Goal: Task Accomplishment & Management: Use online tool/utility

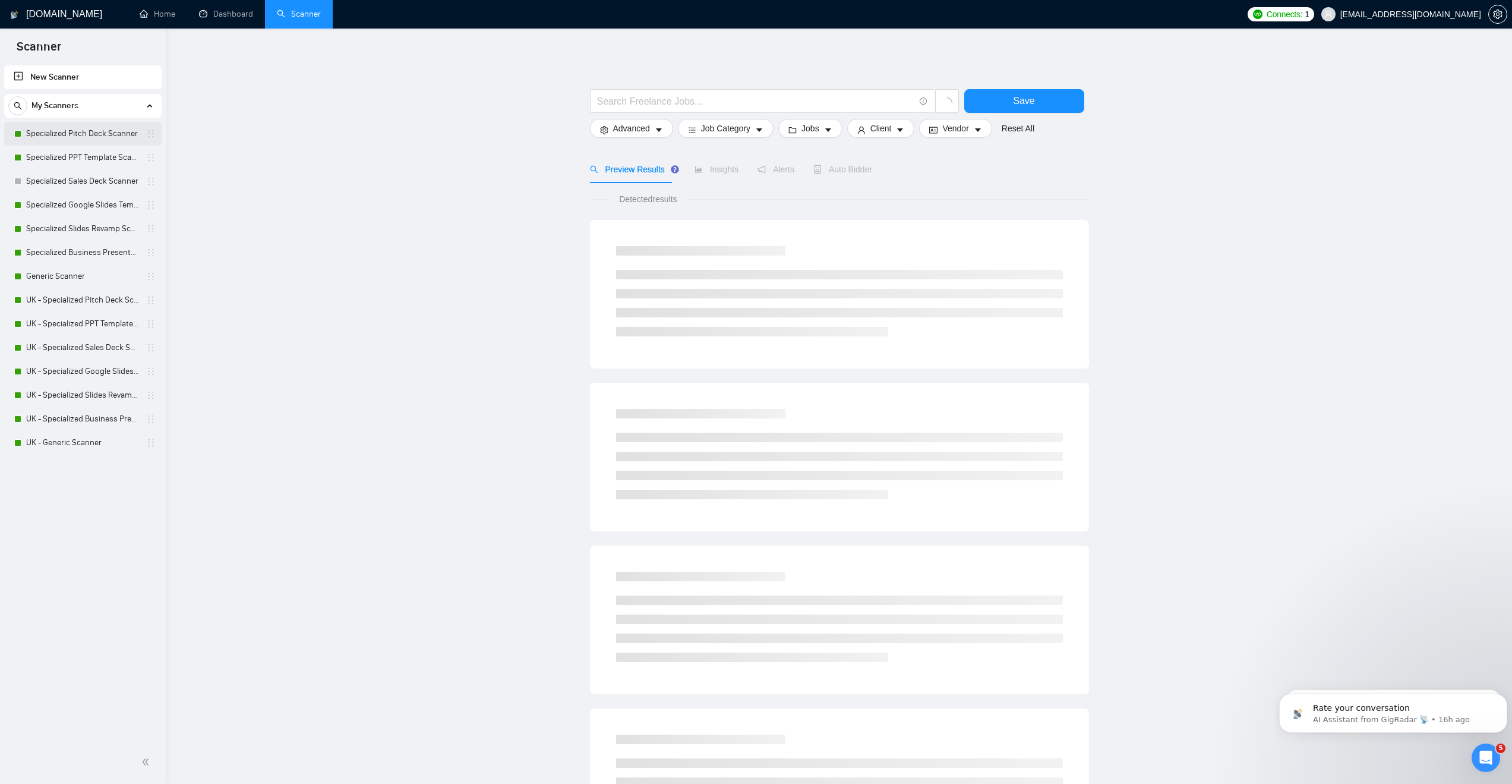
click at [67, 127] on link "Specialized Pitch Deck Scanner" at bounding box center [83, 134] width 113 height 24
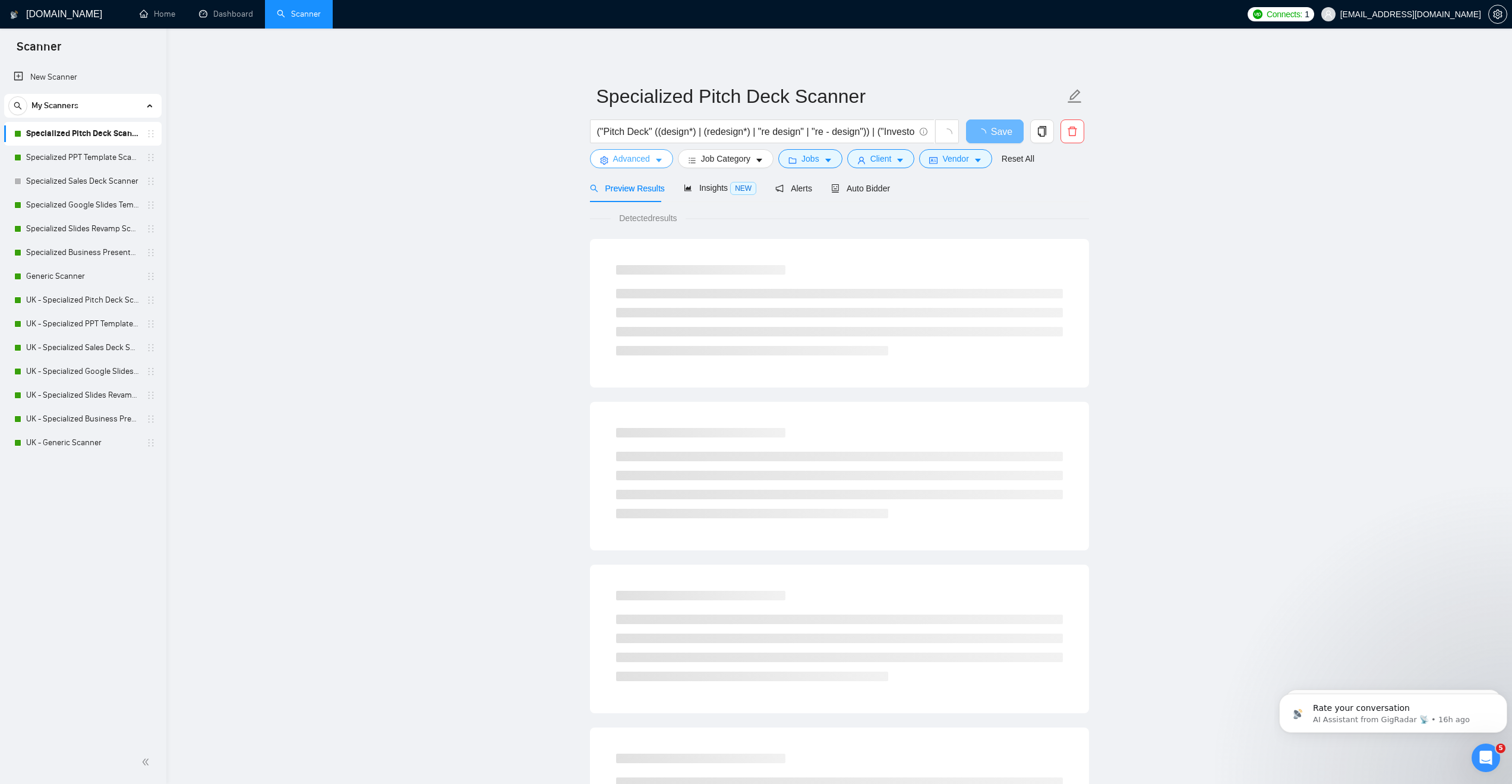
click at [650, 155] on button "Advanced" at bounding box center [631, 158] width 83 height 19
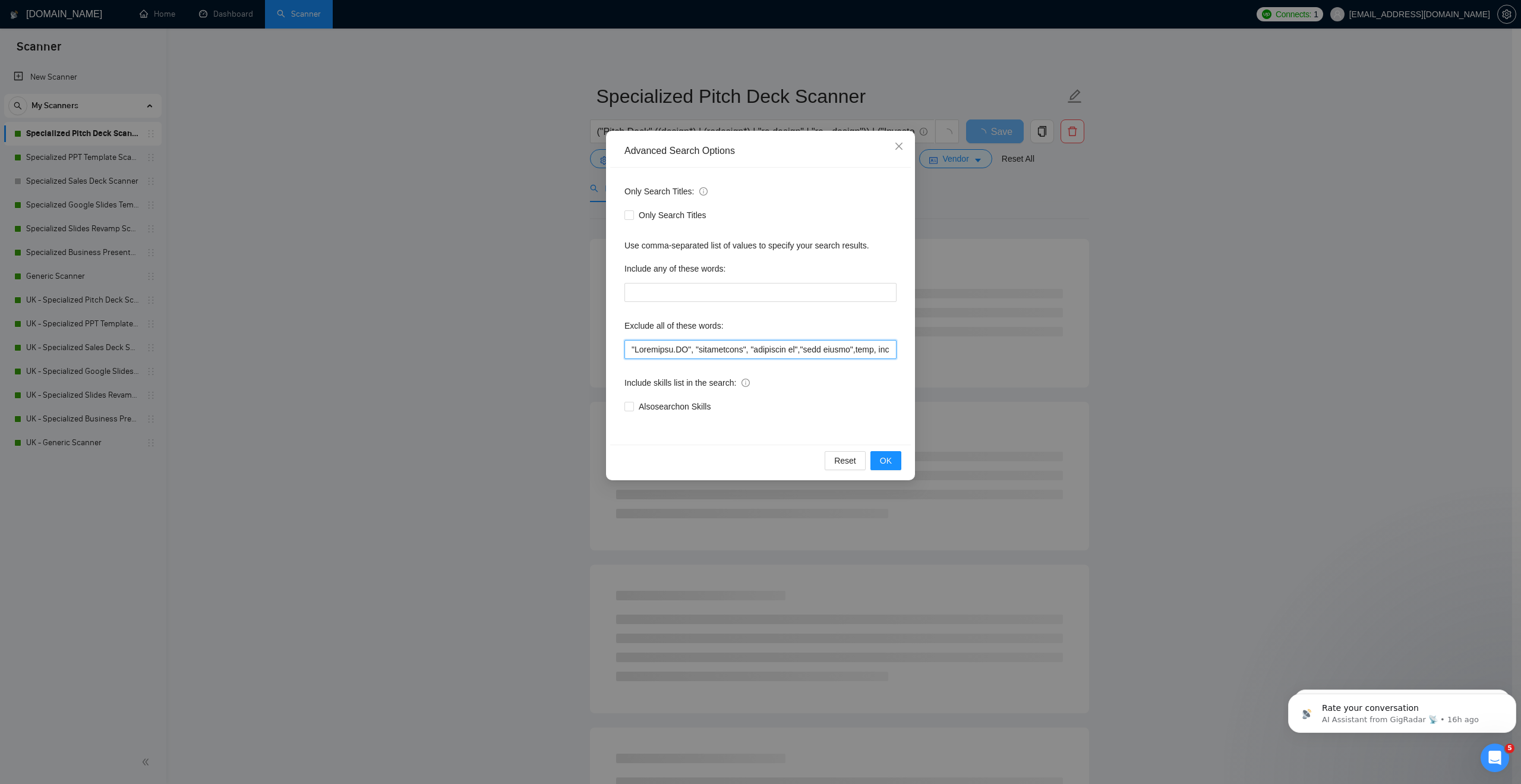
click at [631, 349] on input "text" at bounding box center [761, 349] width 272 height 19
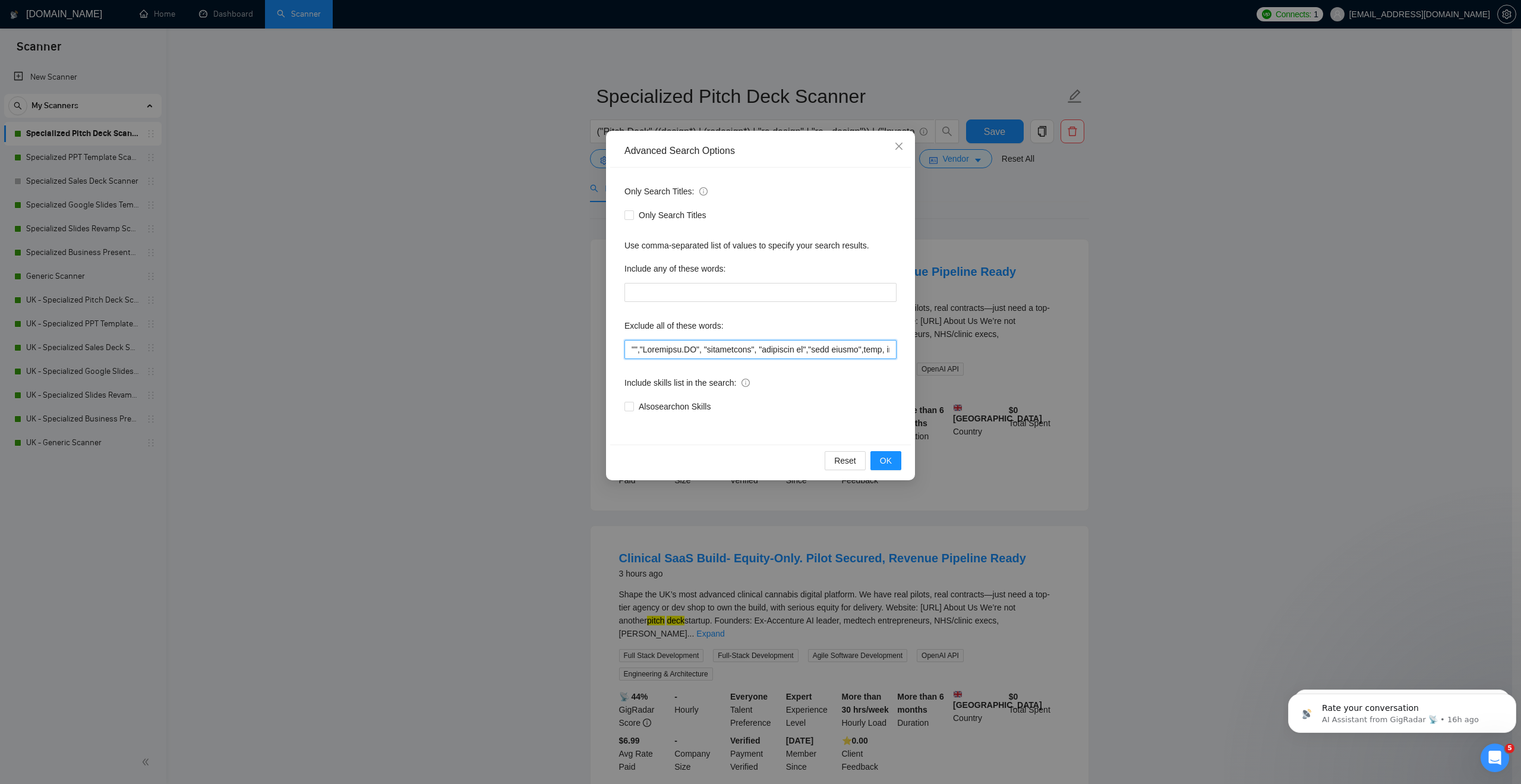
paste input "Equity-Only"
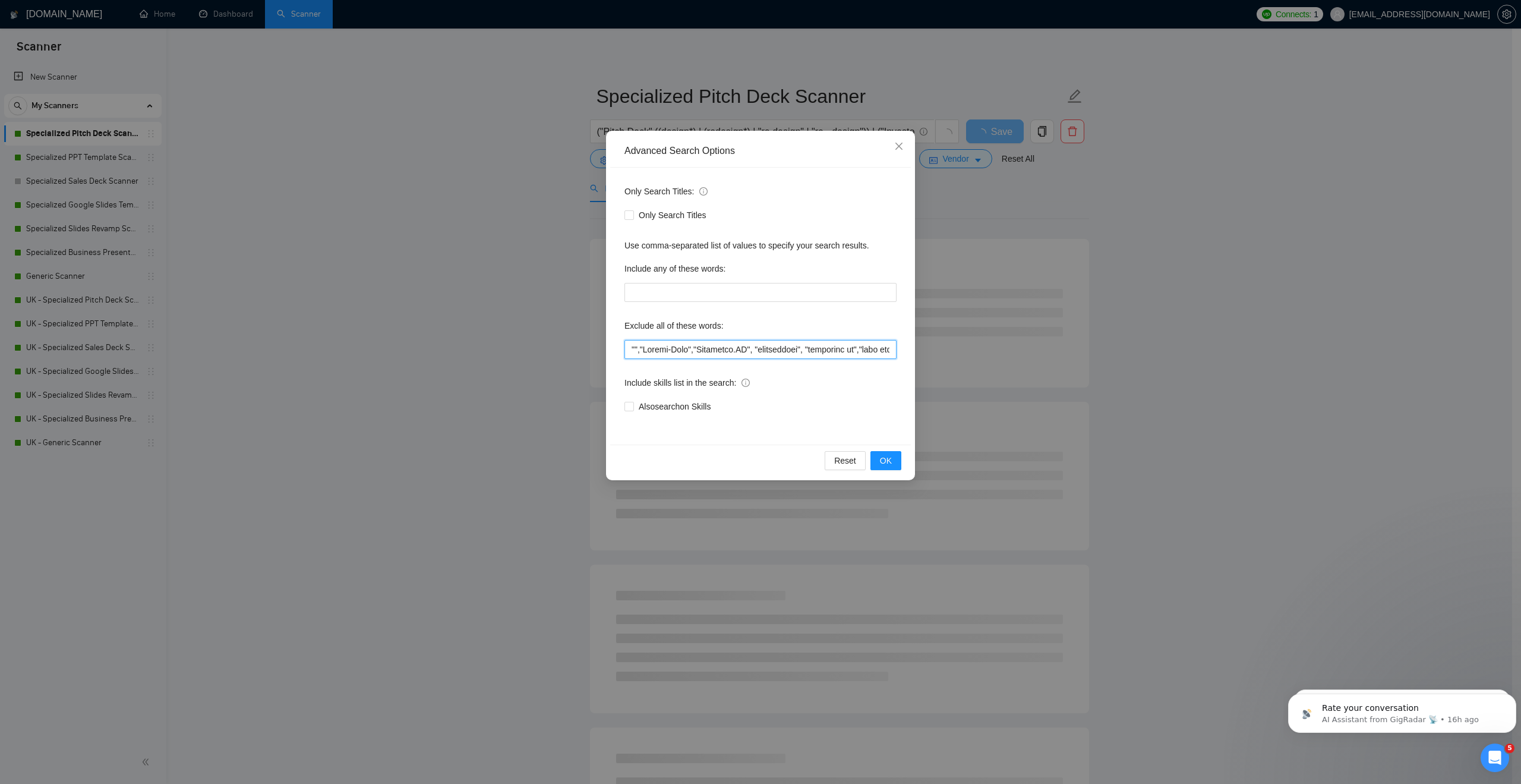
paste input "Equity-Only"
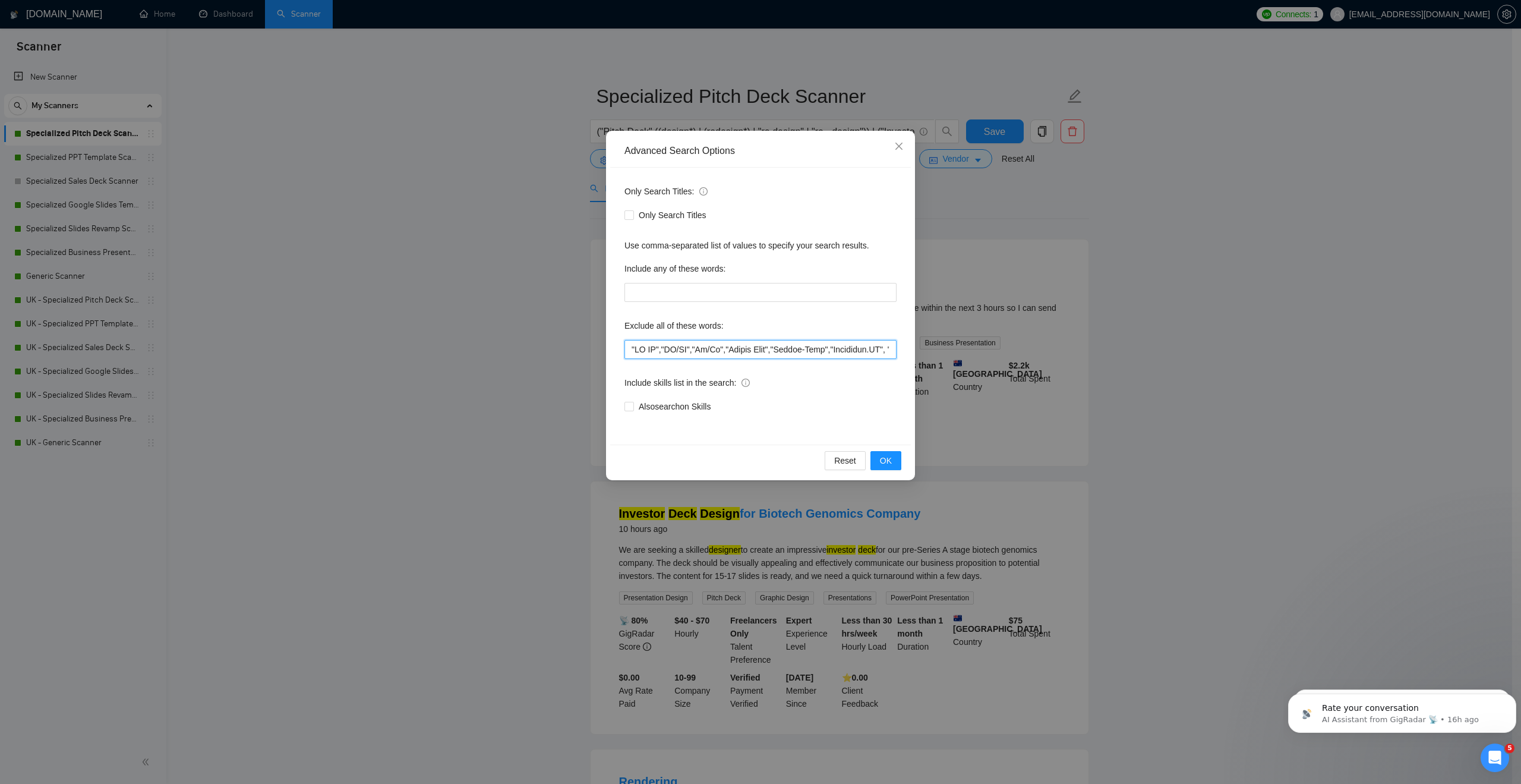
drag, startPoint x: 820, startPoint y: 350, endPoint x: 738, endPoint y: 353, distance: 82.1
click at [738, 353] on input "text" at bounding box center [761, 349] width 272 height 19
click at [822, 351] on input "text" at bounding box center [761, 349] width 272 height 19
drag, startPoint x: 822, startPoint y: 351, endPoint x: 607, endPoint y: 351, distance: 215.0
click at [607, 351] on div "Advanced Search Options Only Search Titles: Only Search Titles Use comma-separa…" at bounding box center [760, 305] width 309 height 349
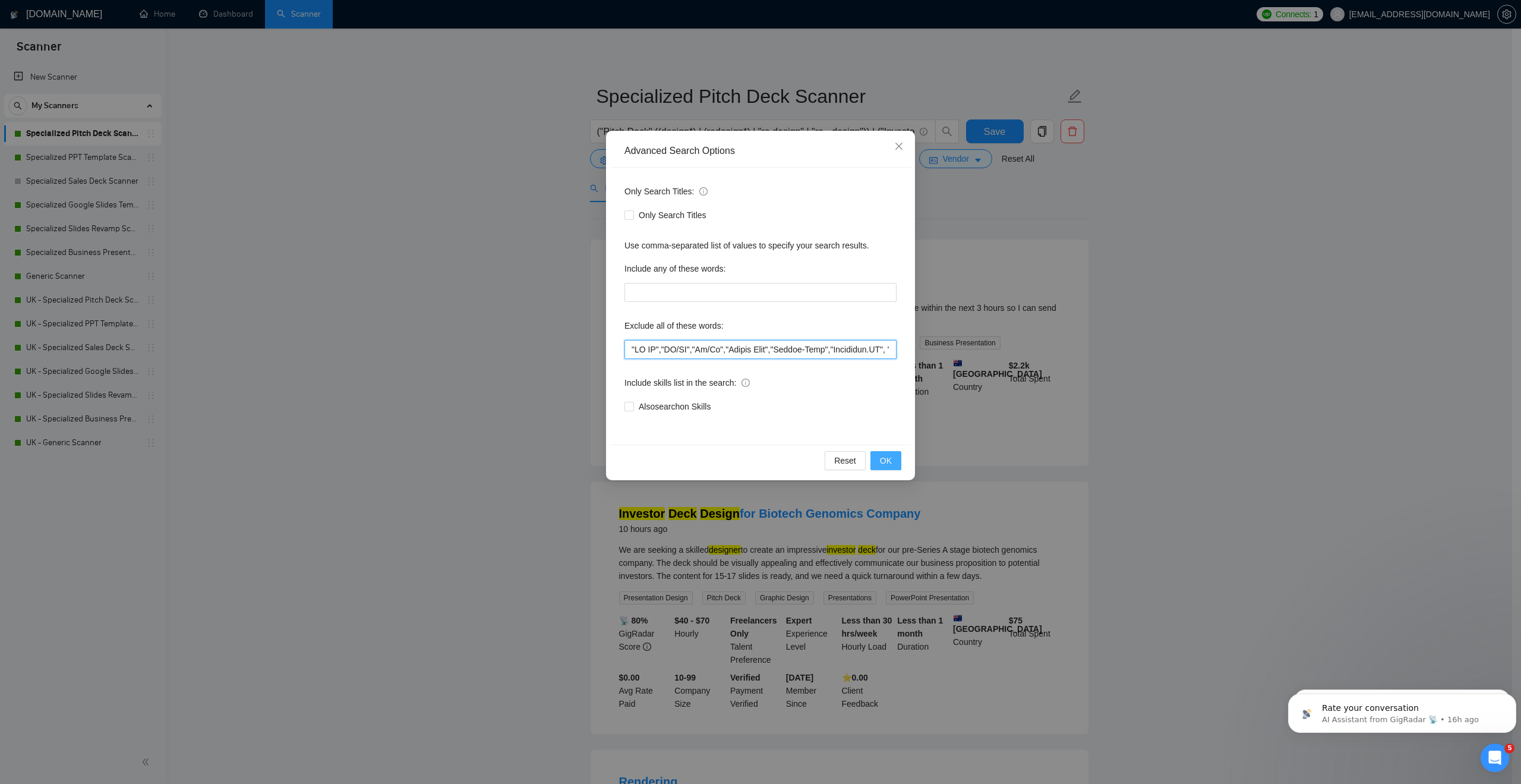
type input ""UI UX","UI/UX","Ui/Ux","Equity Only","Equity-Only","[URL]", "beautifulai", "be…"
click at [891, 456] on span "OK" at bounding box center [886, 460] width 12 height 13
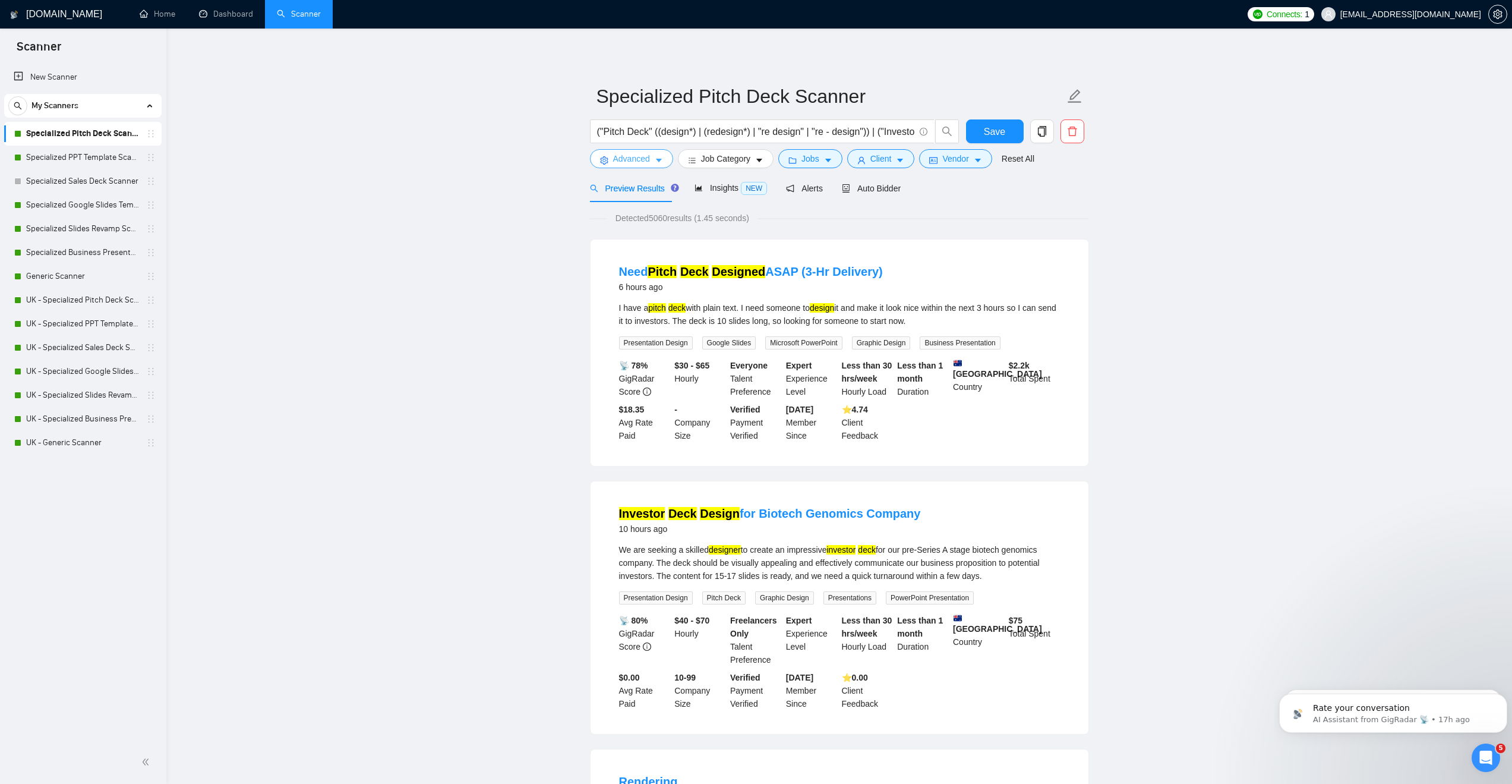
click at [653, 159] on button "Advanced" at bounding box center [631, 158] width 83 height 19
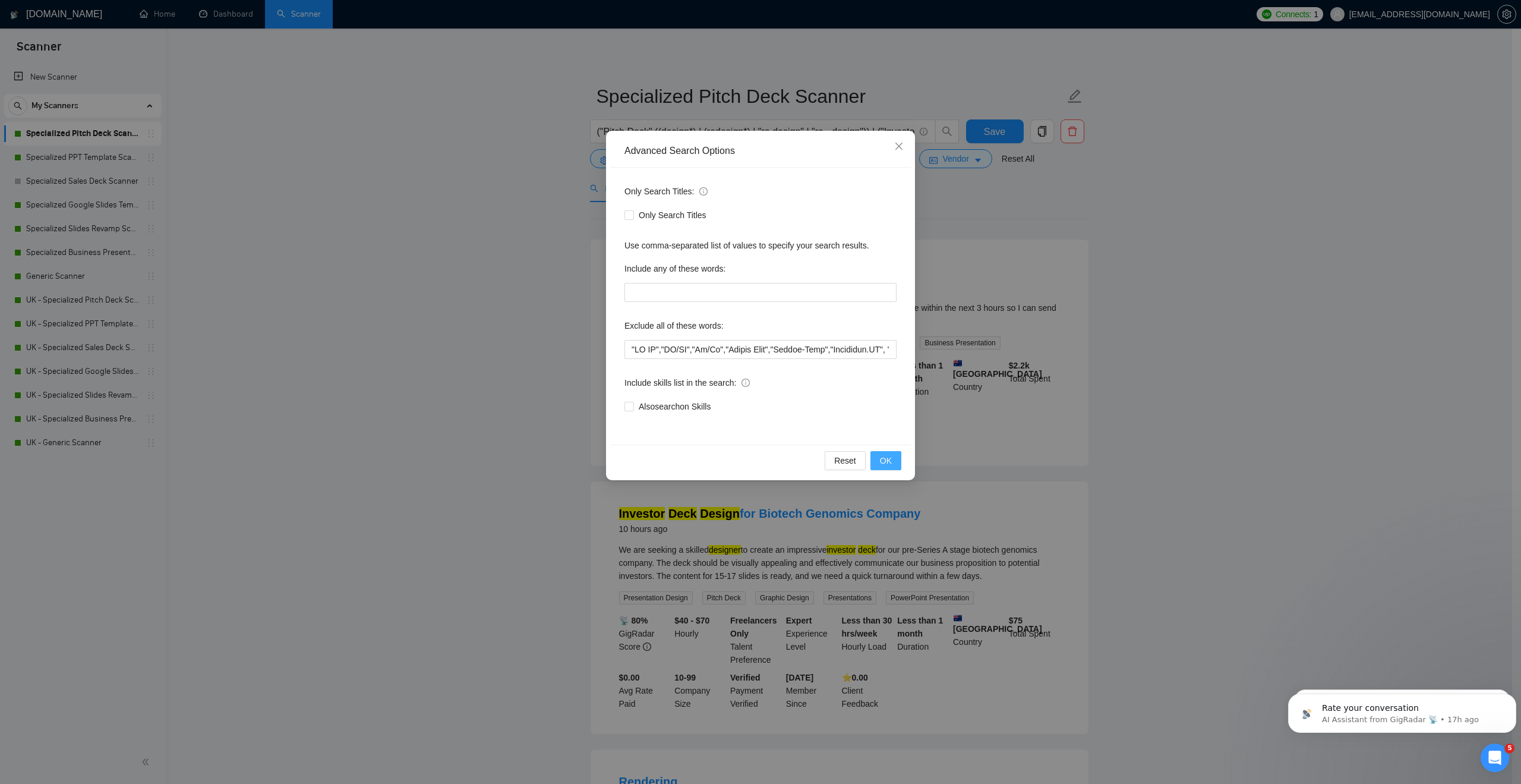
click at [879, 459] on button "OK" at bounding box center [886, 460] width 31 height 19
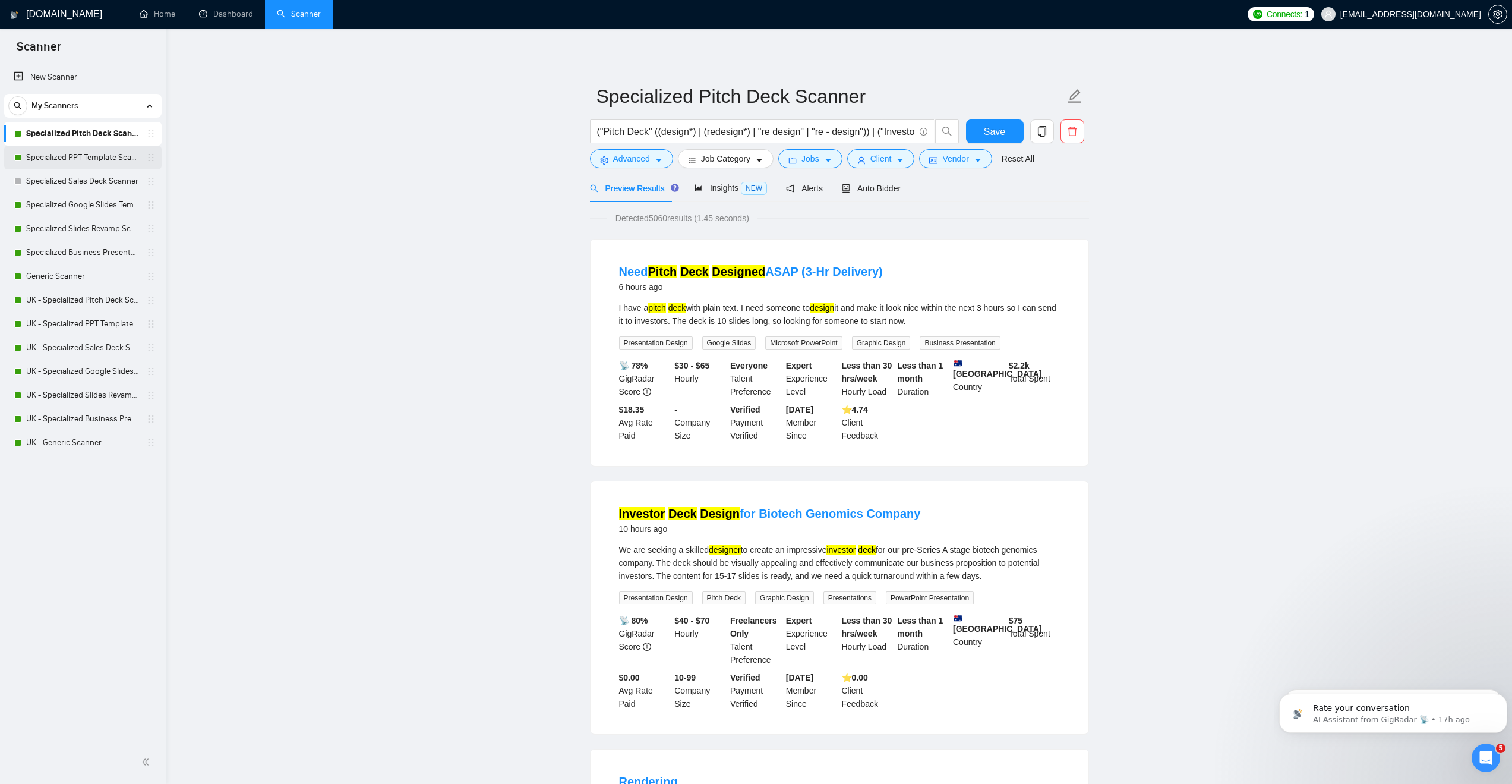
click at [75, 154] on link "Specialized PPT Template Scanner" at bounding box center [83, 157] width 113 height 24
click at [979, 133] on button "Save" at bounding box center [995, 131] width 58 height 24
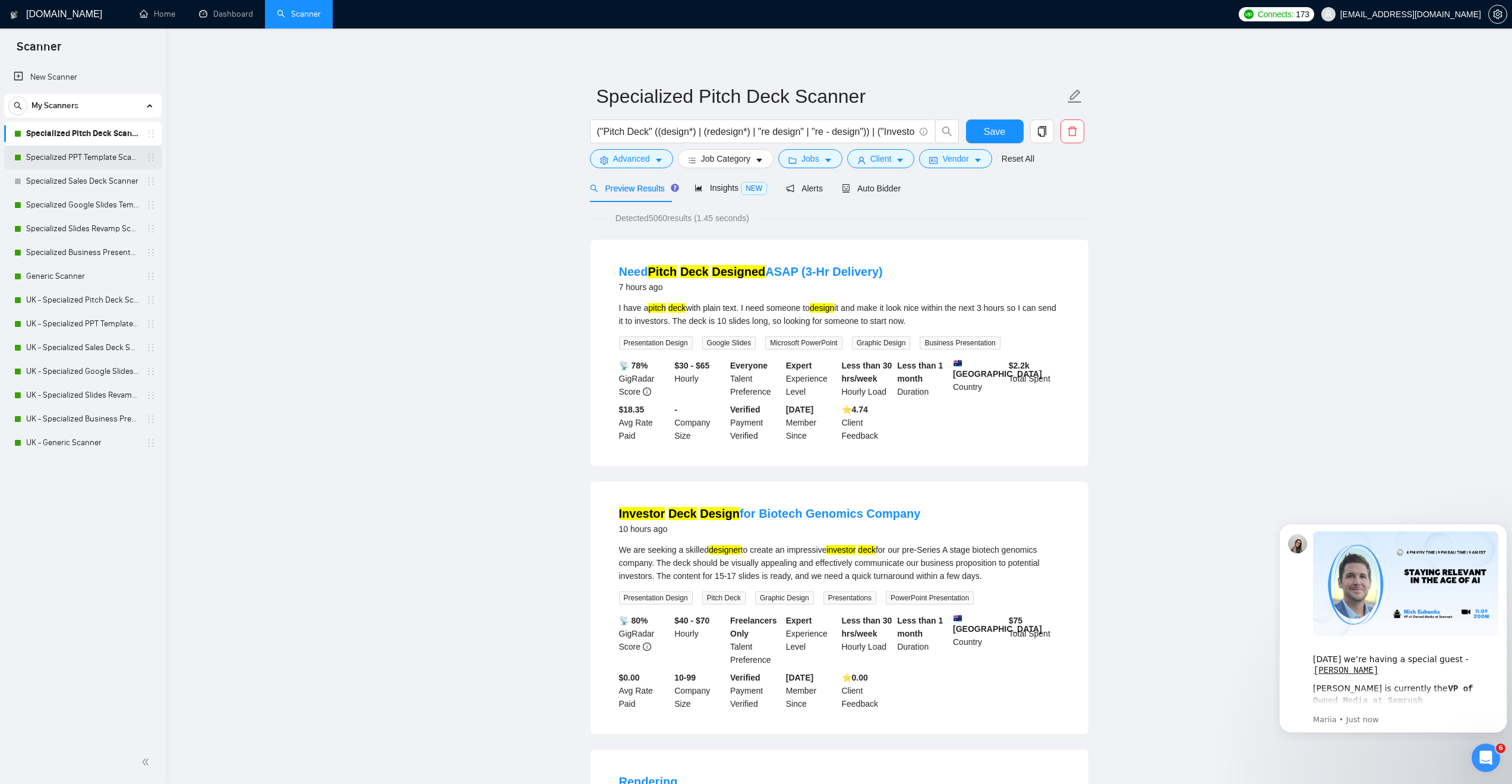
click at [75, 149] on link "Specialized PPT Template Scanner" at bounding box center [83, 157] width 113 height 24
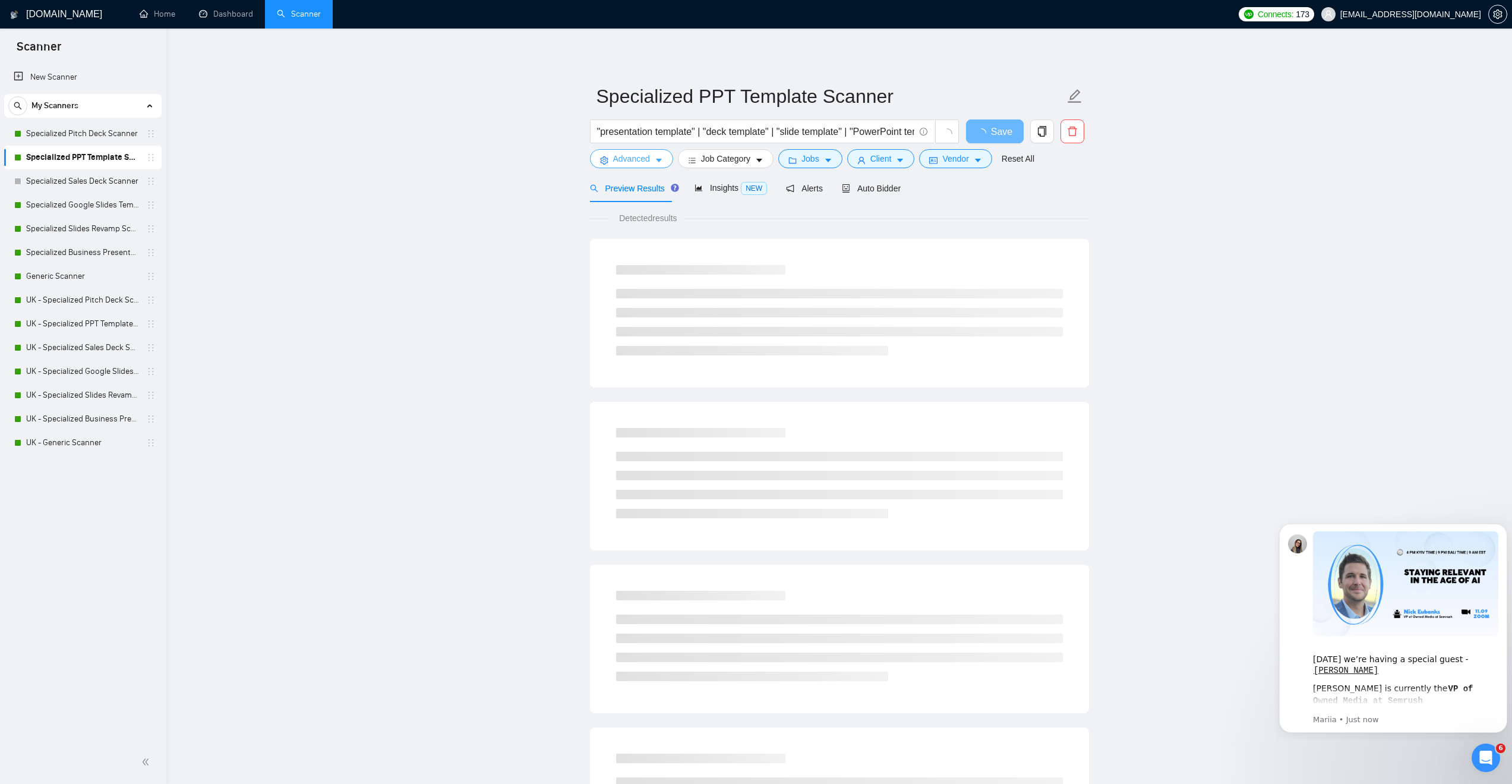
click at [646, 153] on span "Advanced" at bounding box center [631, 158] width 37 height 13
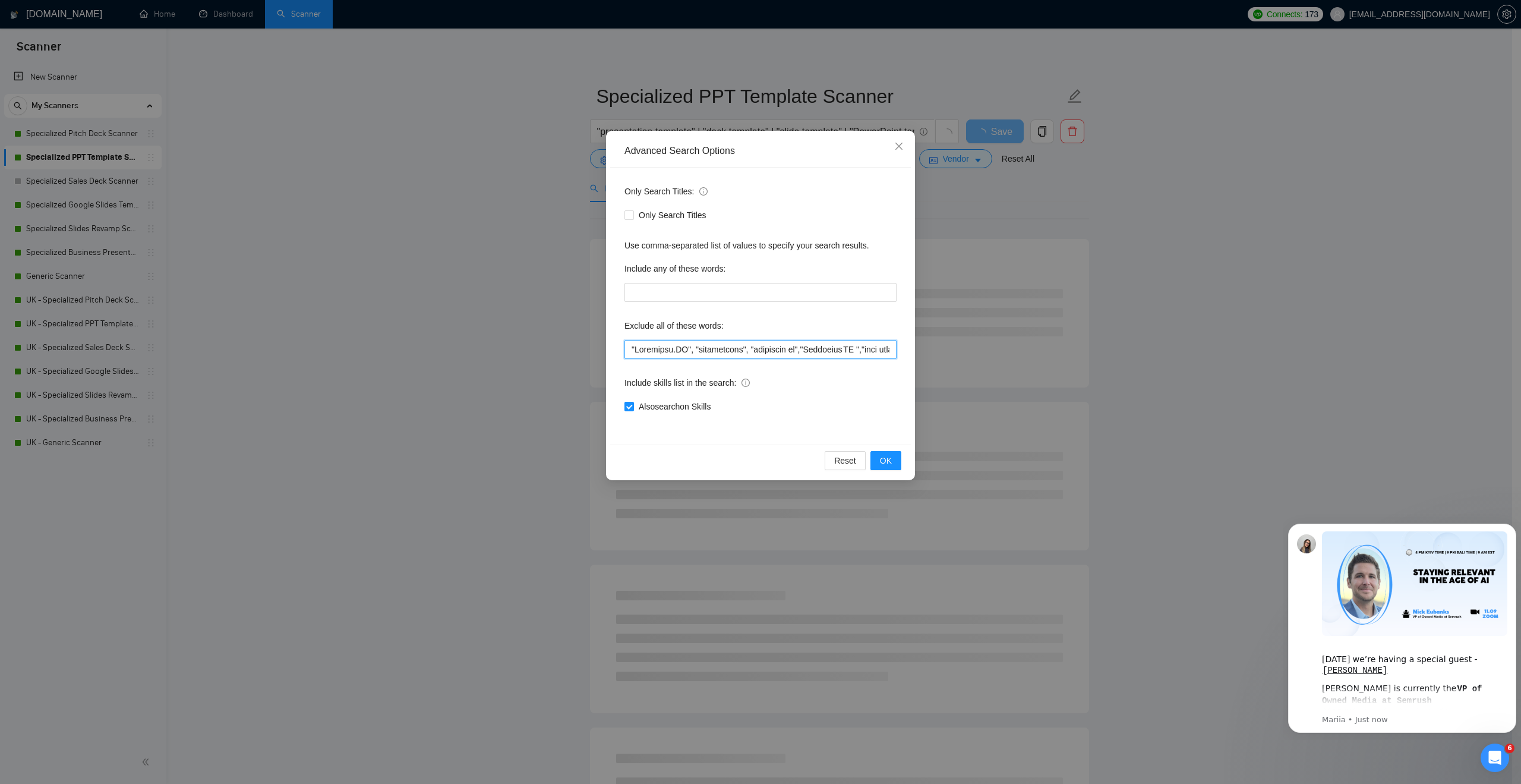
click at [630, 352] on input "text" at bounding box center [761, 349] width 272 height 19
paste input ""UI UX","UI/UX","Ui/Ux","Equity Only","Equity-Only","
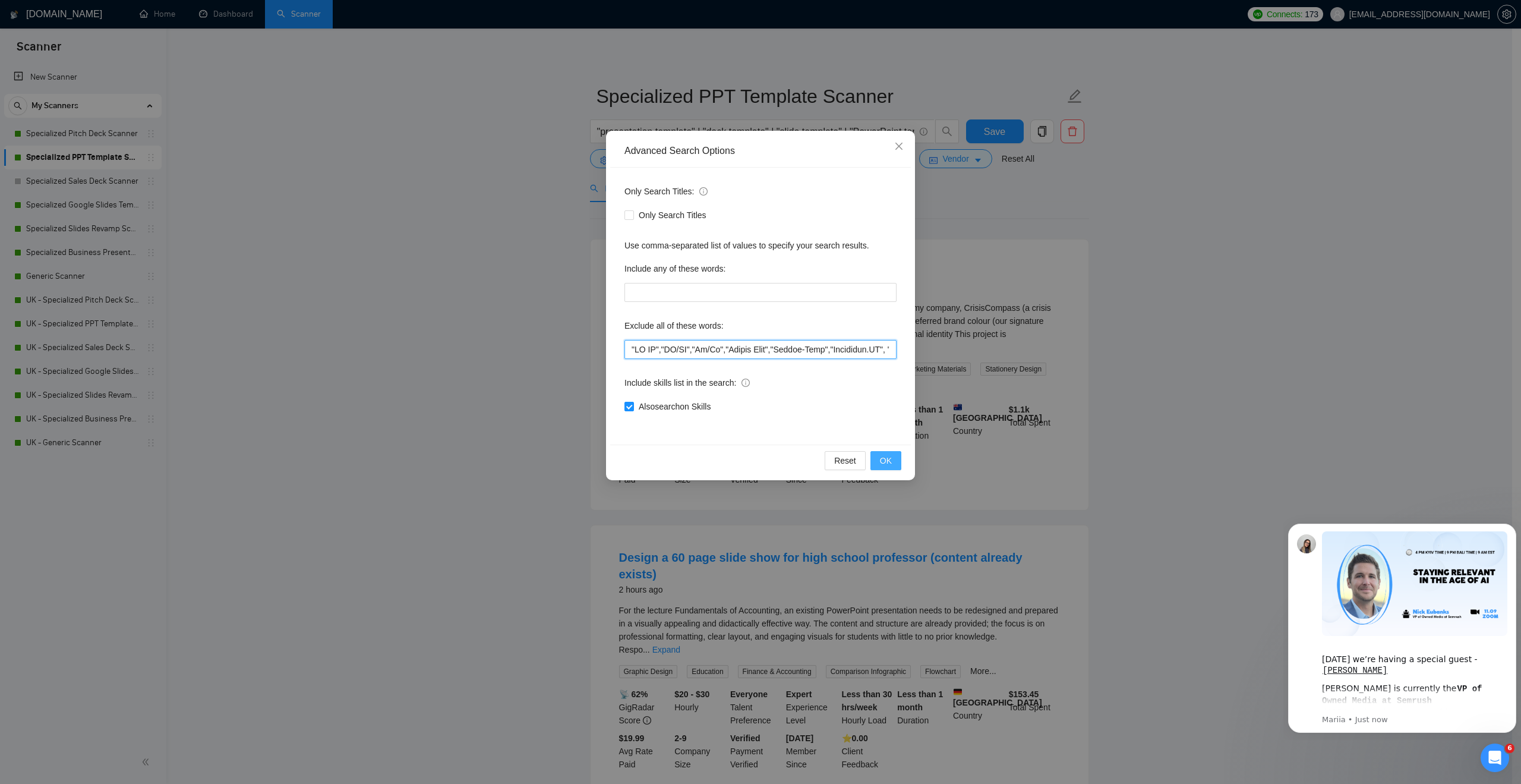
type input ""LO IP","DO/SI","Am/Co","Adipis Elit","Seddoe-Temp","Incididun.UT", "laboreetdo…"
click at [890, 457] on span "OK" at bounding box center [886, 460] width 12 height 13
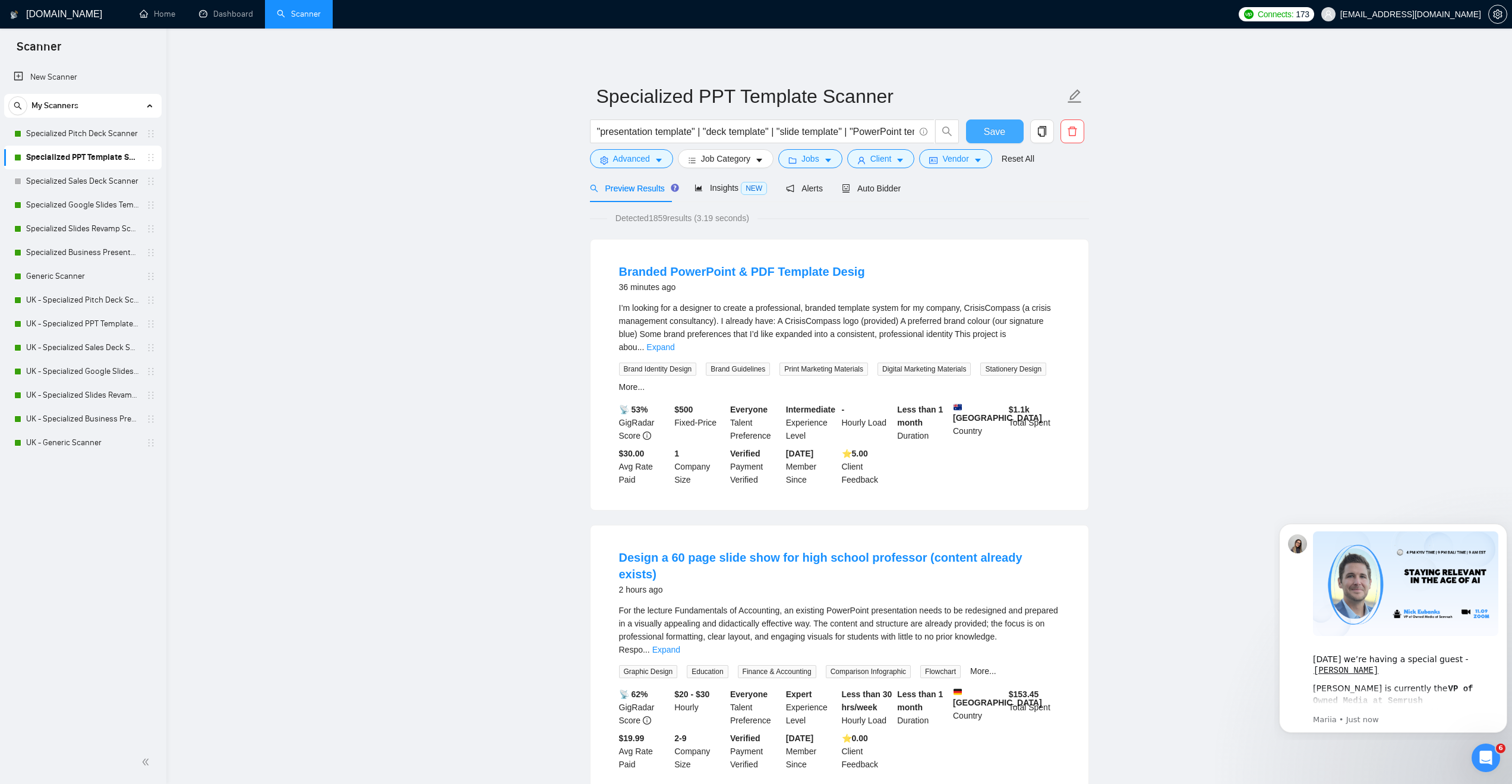
click at [984, 127] on button "Save" at bounding box center [995, 131] width 58 height 24
click at [48, 203] on link "Specialized Google Slides Template Scanner" at bounding box center [83, 205] width 113 height 24
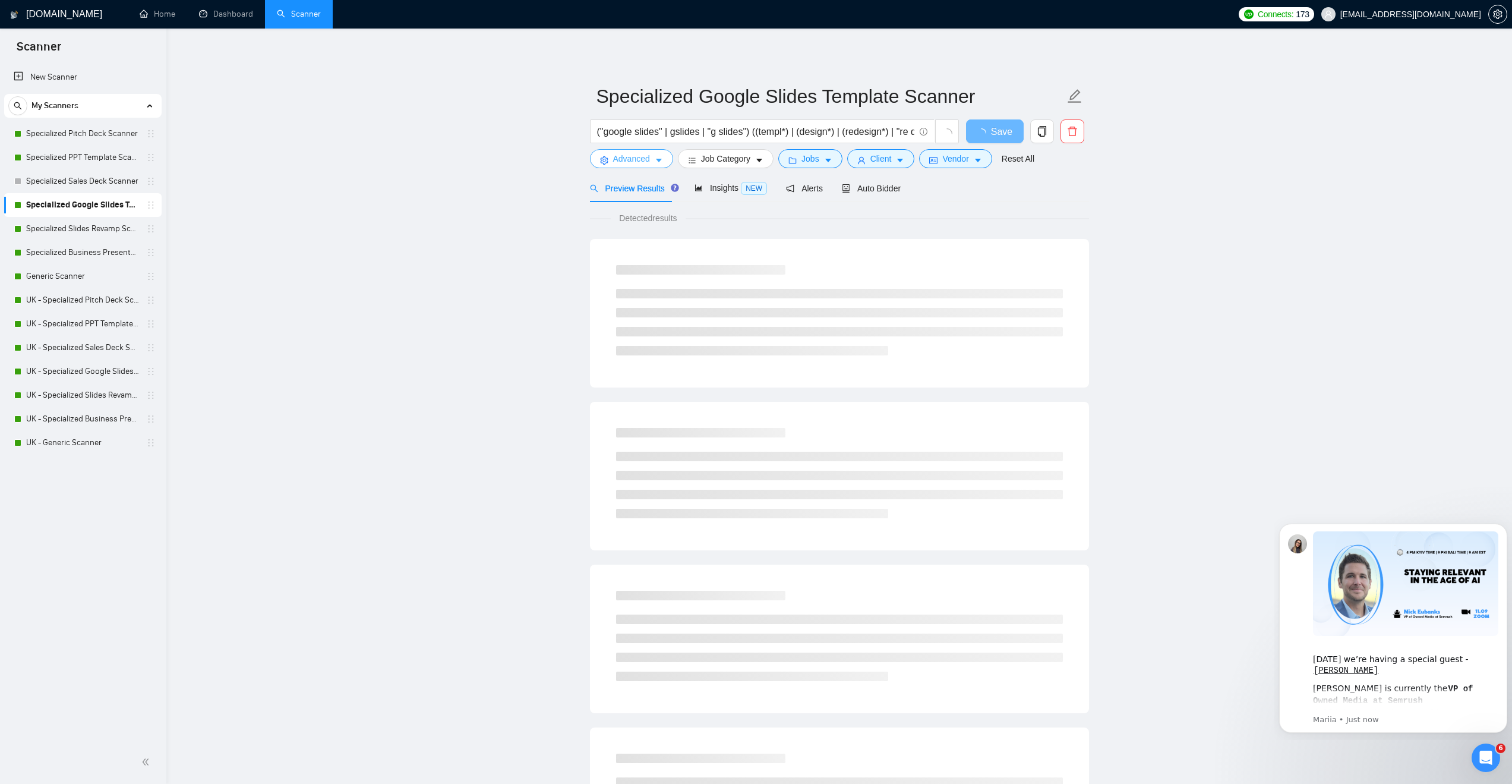
click at [648, 159] on span "Advanced" at bounding box center [631, 158] width 37 height 13
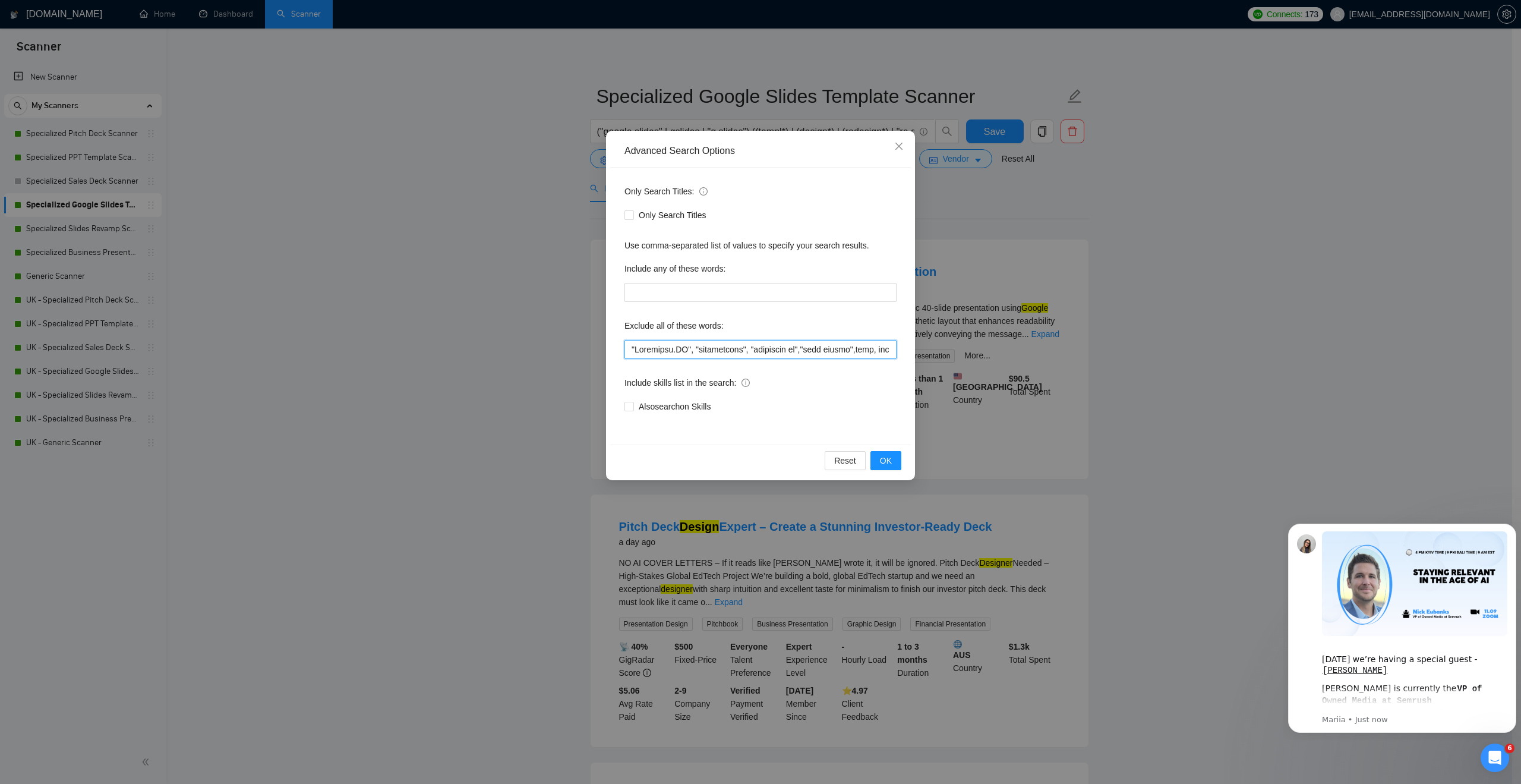
click at [631, 349] on input "text" at bounding box center [761, 349] width 272 height 19
paste input ""UI UX","UI/UX","Ui/Ux","Equity Only","Equity-Only","
type input ""UI UX","UI/UX","Ui/Ux","Equity Only","Equity-Only","[URL]", "beautifulai", "be…"
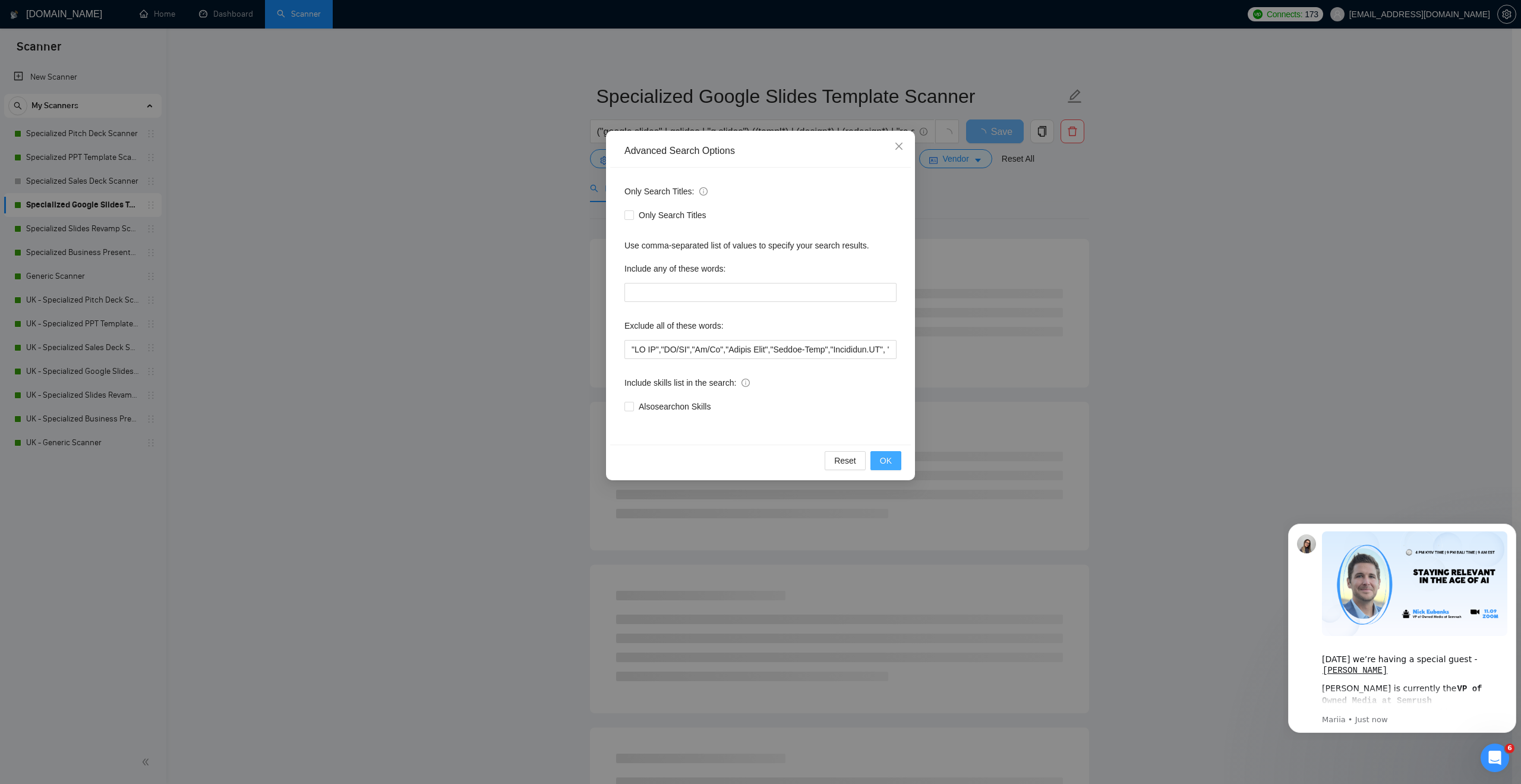
click at [876, 464] on button "OK" at bounding box center [886, 460] width 31 height 19
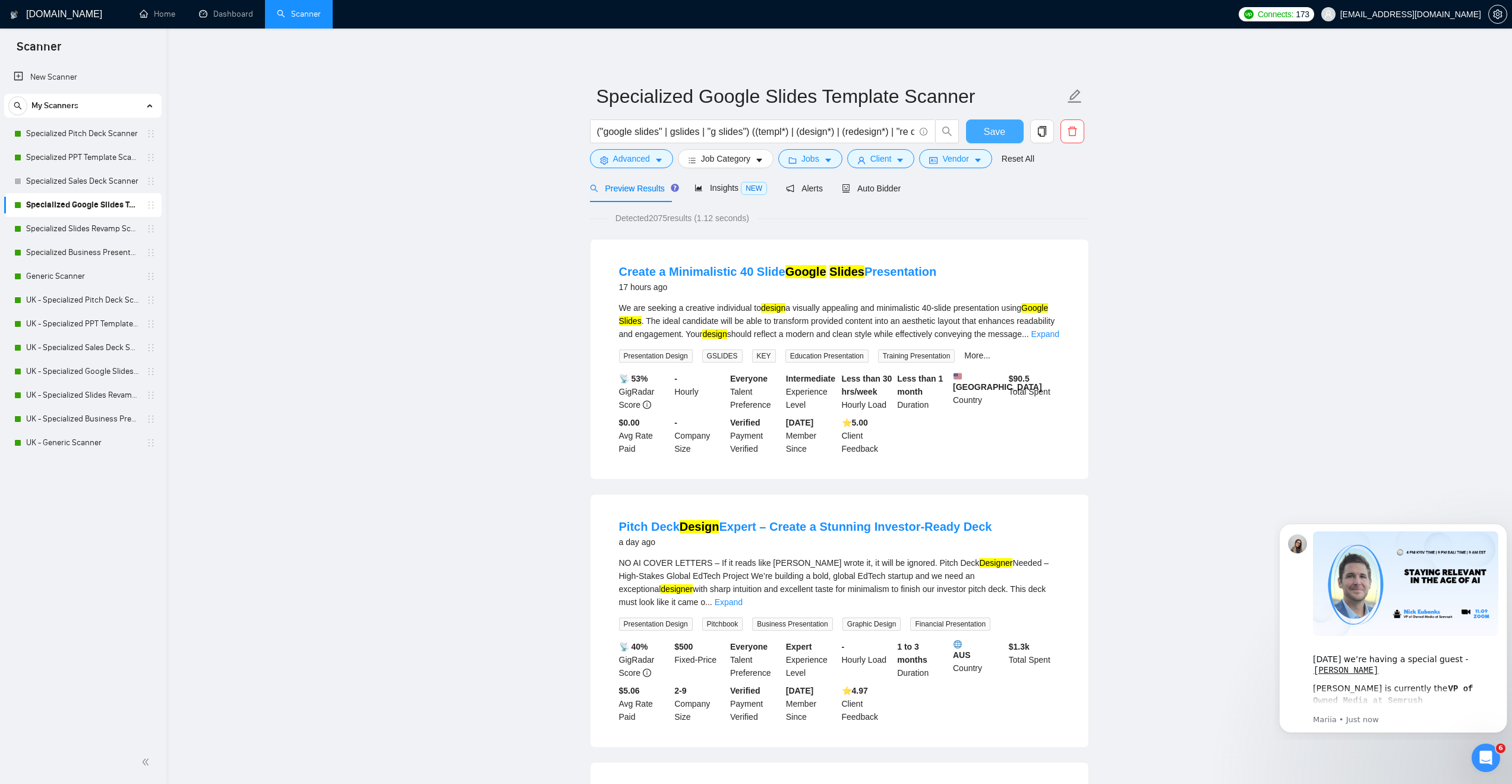
click at [995, 130] on span "Save" at bounding box center [995, 131] width 21 height 15
click at [71, 230] on link "Specialized Slides Revamp Scanner" at bounding box center [83, 229] width 113 height 24
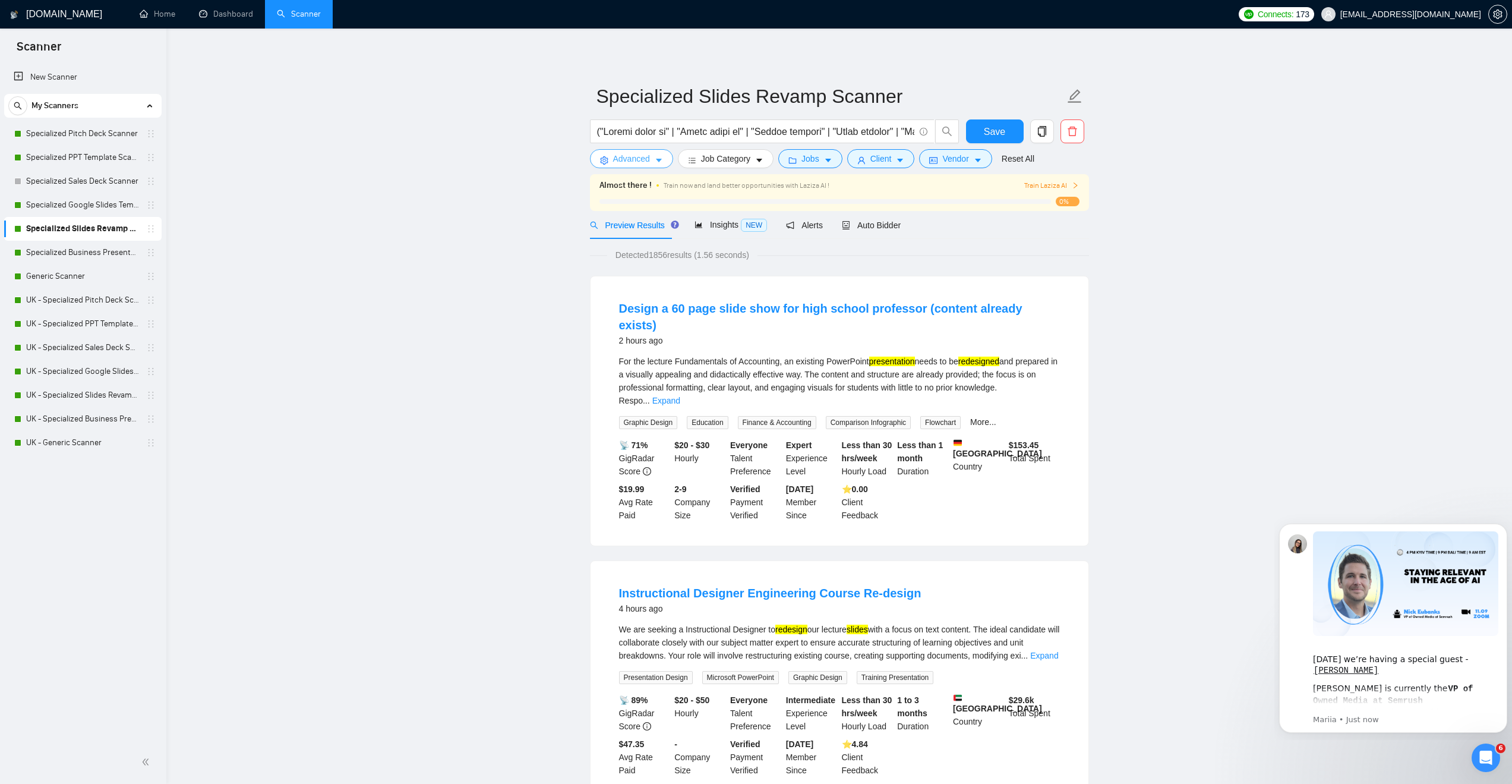
click at [626, 164] on span "Advanced" at bounding box center [631, 158] width 37 height 13
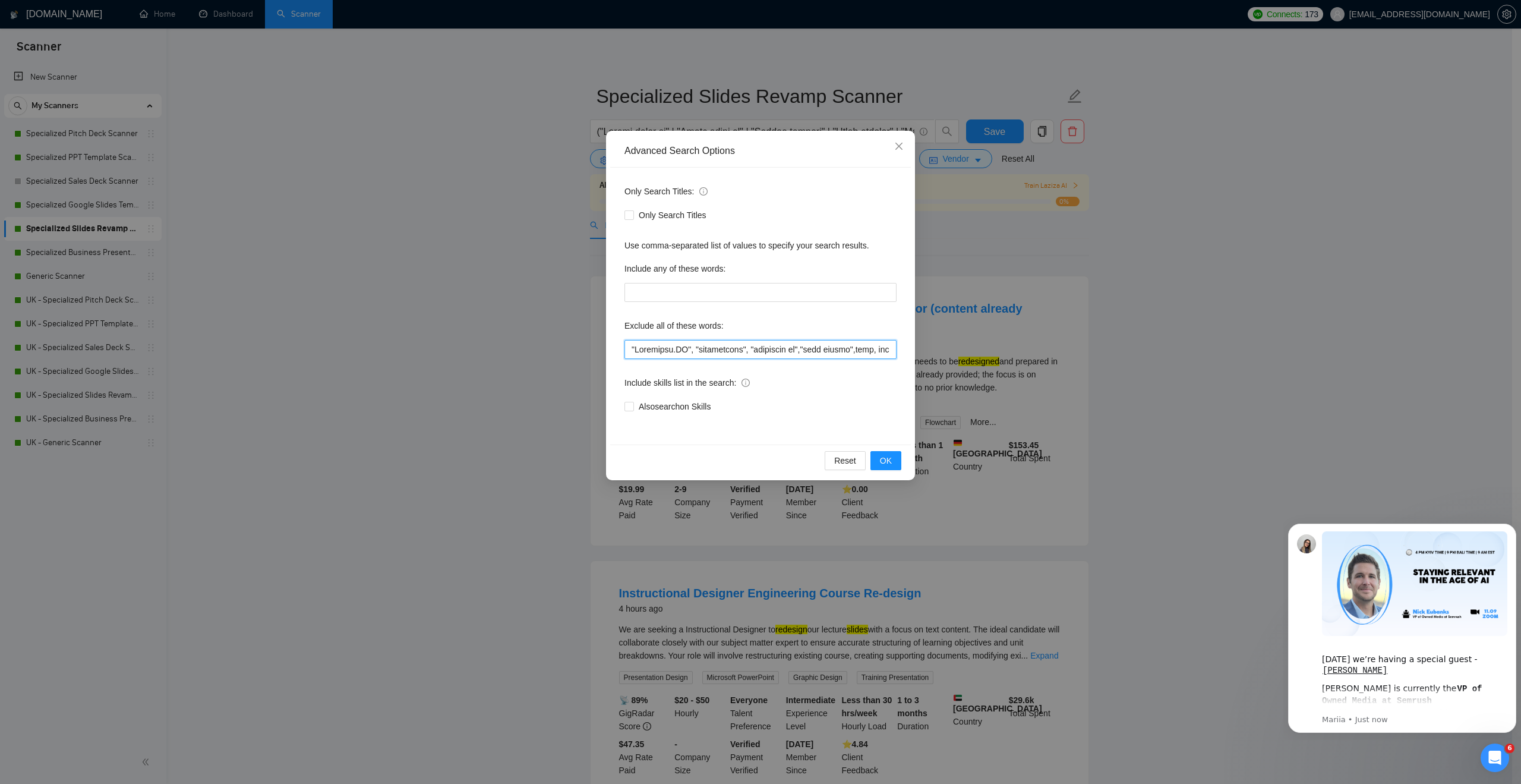
click at [631, 347] on input "text" at bounding box center [761, 349] width 272 height 19
paste input ""UI UX","UI/UX","Ui/Ux","Equity Only","Equity-Only","
type input ""UI UX","UI/UX","Ui/Ux","Equity Only","Equity-Only","[URL]", "beautifulai", "be…"
click at [890, 456] on span "OK" at bounding box center [886, 460] width 12 height 13
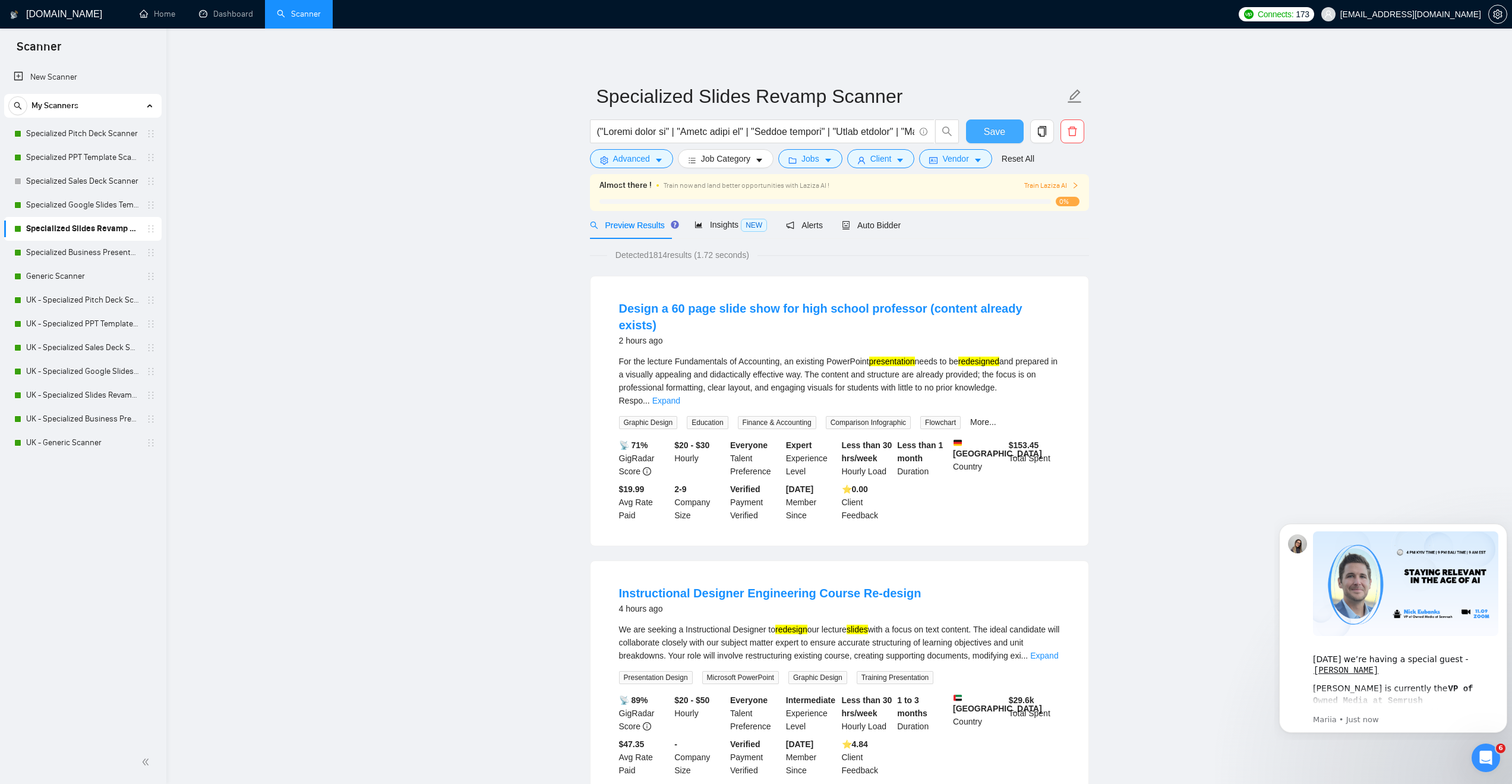
click at [992, 135] on span "Save" at bounding box center [995, 131] width 21 height 15
click at [67, 255] on link "Specialized Business Presentation" at bounding box center [83, 253] width 113 height 24
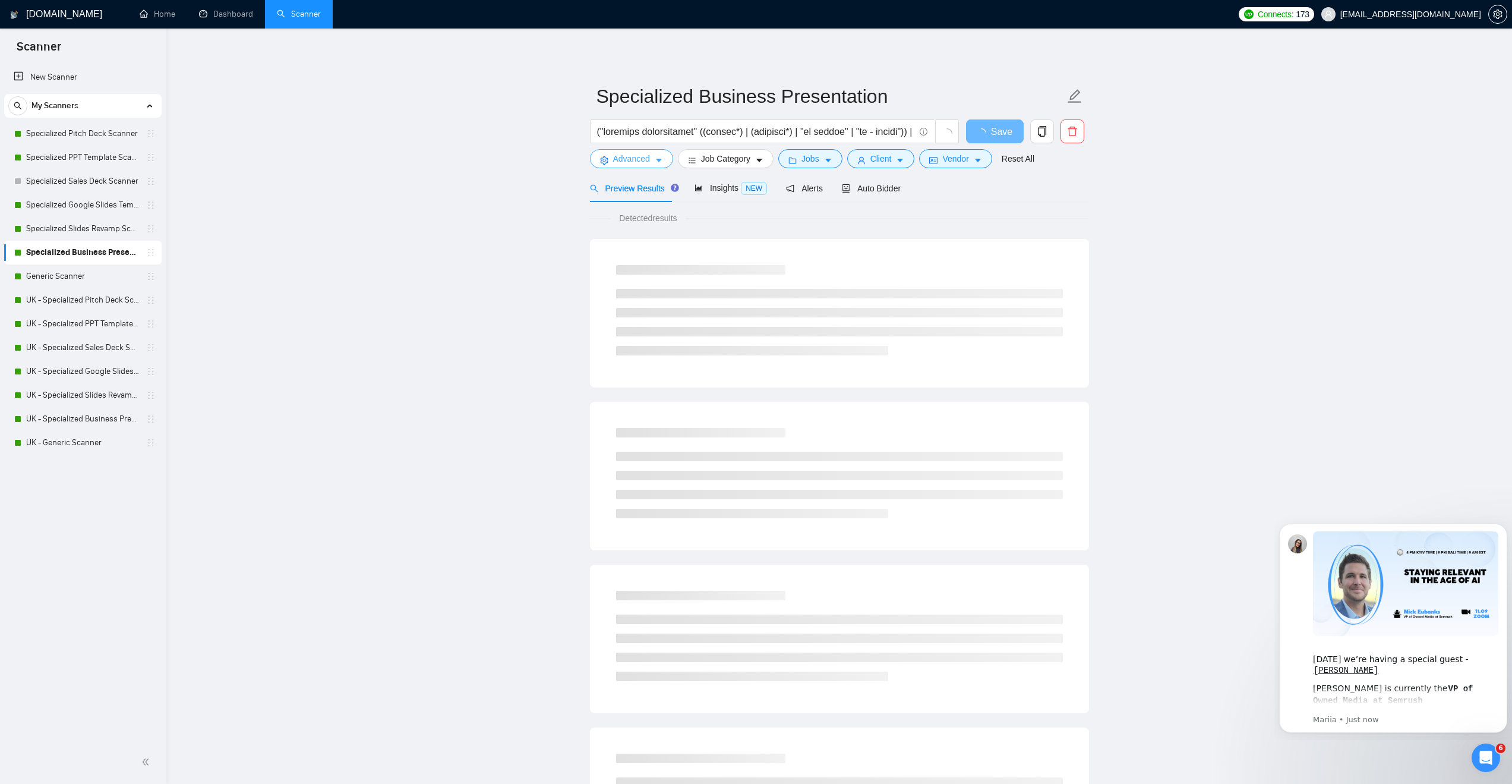
click at [650, 168] on button "Advanced" at bounding box center [631, 158] width 83 height 19
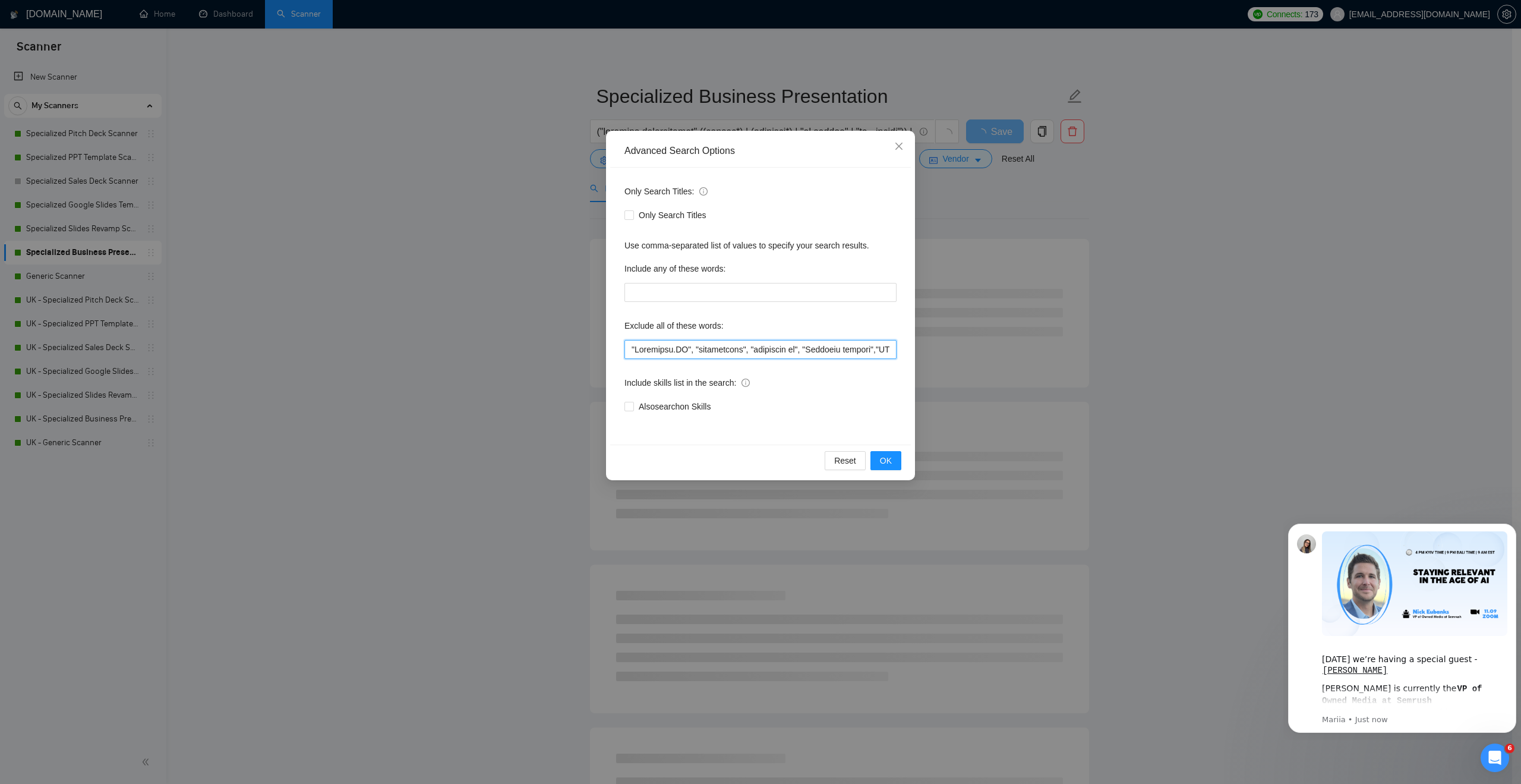
click at [633, 351] on input "text" at bounding box center [761, 349] width 272 height 19
paste input ""UI UX","UI/UX","Ui/Ux","Equity Only","Equity-Only","
type input ""UI UX","UI/UX","Ui/Ux","Equity Only","Equity-Only","[URL]", "beautifulai", "be…"
click at [884, 463] on span "OK" at bounding box center [886, 460] width 12 height 13
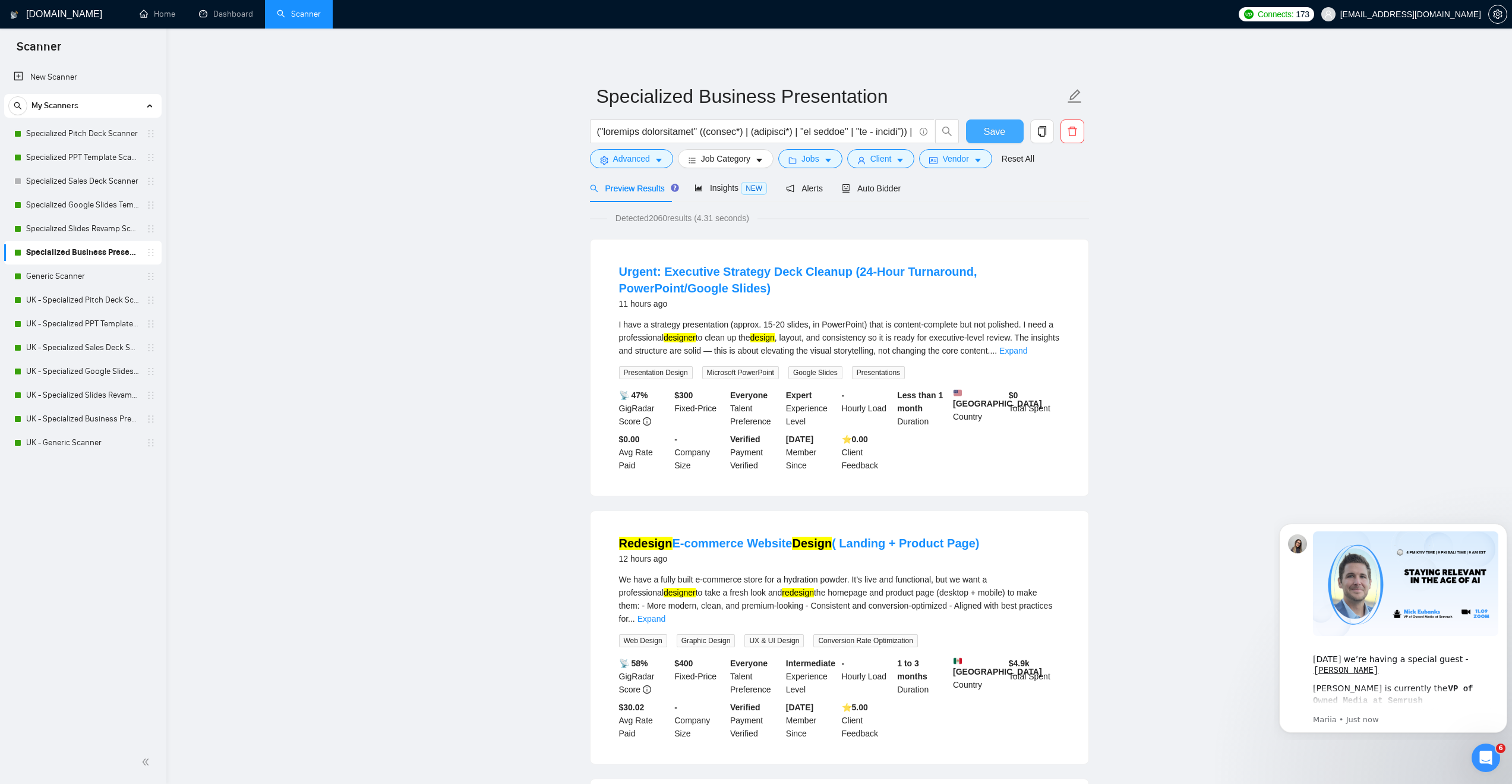
click at [1014, 130] on button "Save" at bounding box center [995, 131] width 58 height 24
click at [55, 279] on link "Generic Scanner" at bounding box center [83, 276] width 113 height 24
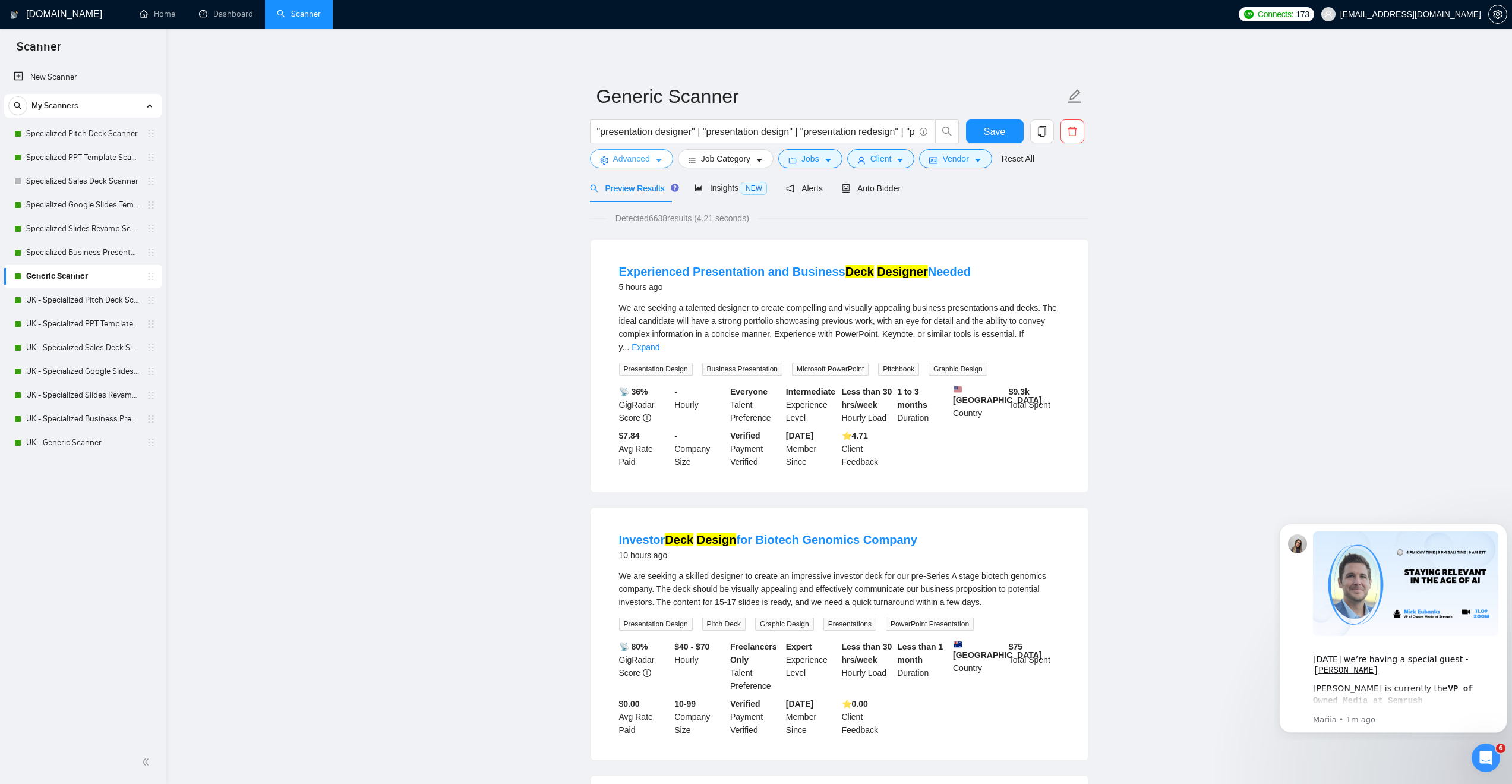
click at [644, 158] on span "Advanced" at bounding box center [631, 158] width 37 height 13
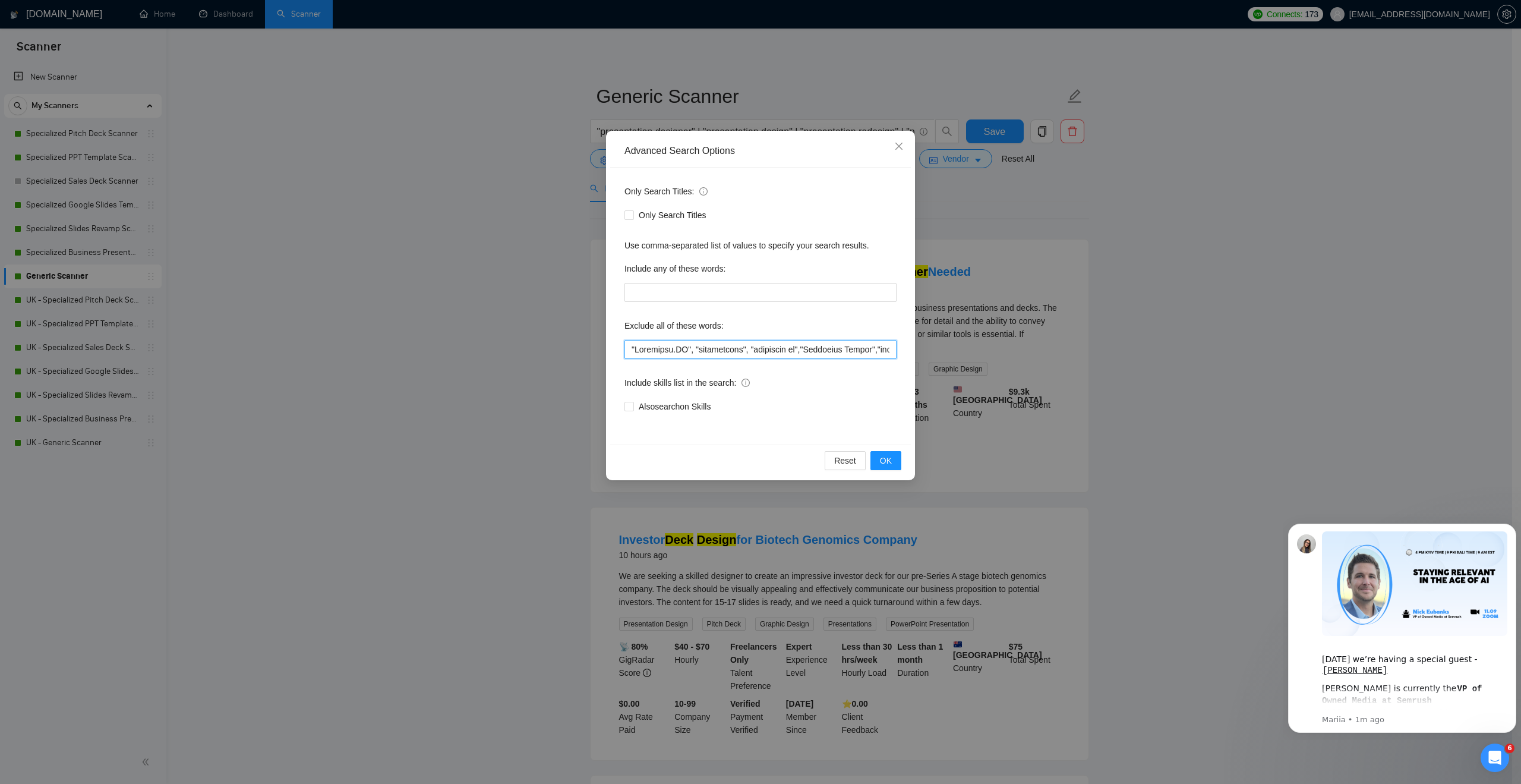
click at [629, 347] on input "text" at bounding box center [761, 349] width 272 height 19
paste input ""UI UX","UI/UX","Ui/Ux","Equity Only","Equity-Only","
type input ""UI UX","UI/UX","Ui/Ux","Equity Only","Equity-Only","[URL]", "beautifulai", "be…"
click at [883, 455] on span "OK" at bounding box center [886, 460] width 12 height 13
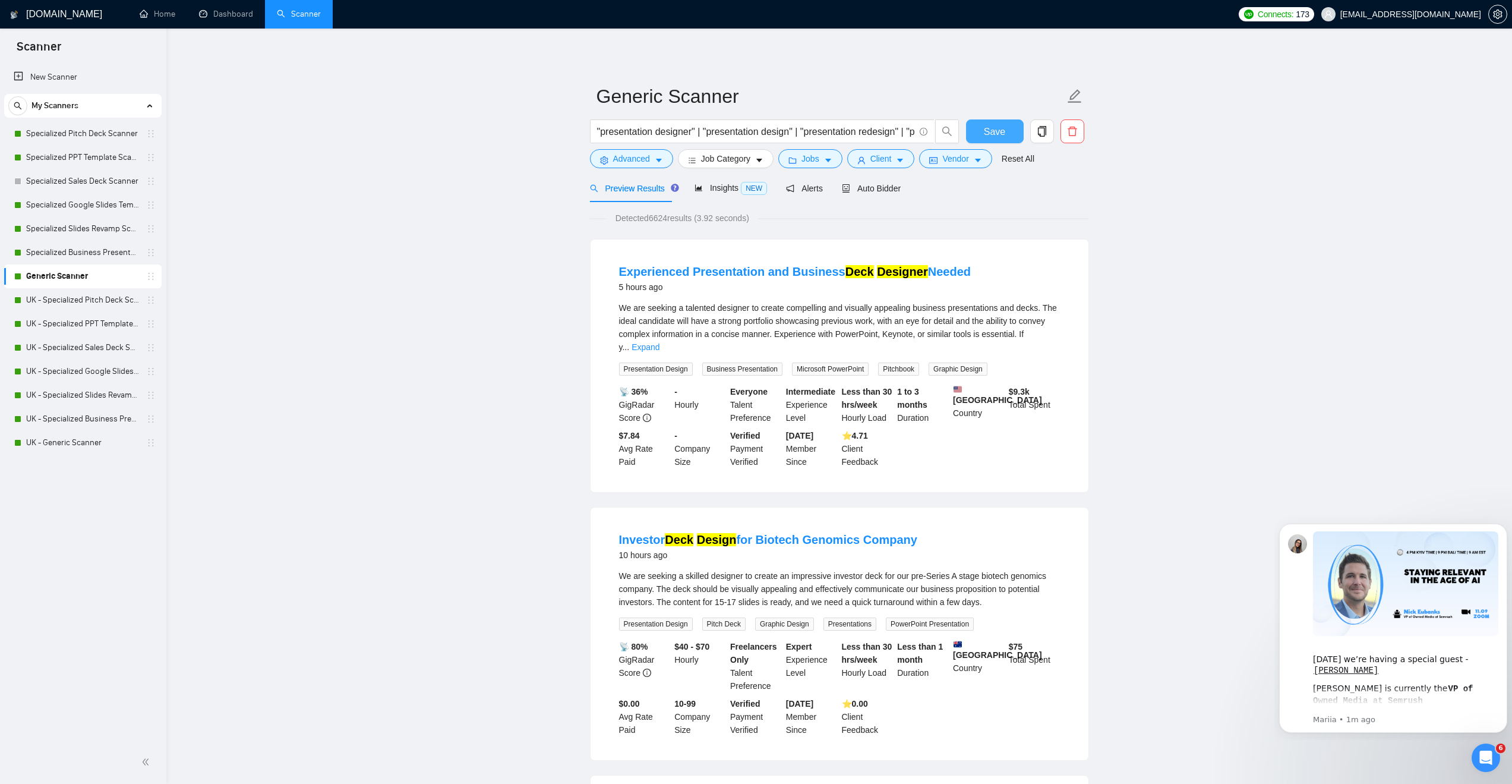
click at [975, 125] on button "Save" at bounding box center [995, 131] width 58 height 24
